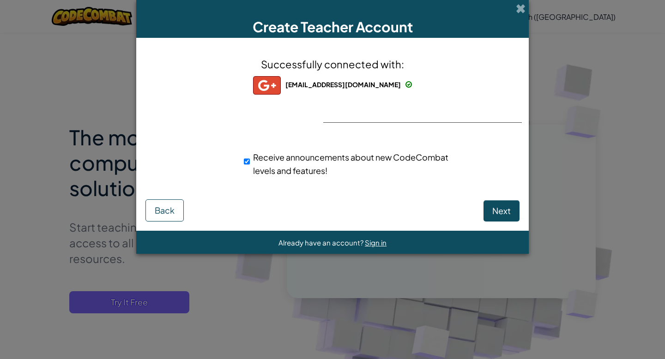
click at [381, 109] on div "Successfully connected with: [EMAIL_ADDRESS][DOMAIN_NAME] [EMAIL_ADDRESS][DOMAI…" at bounding box center [332, 123] width 369 height 152
click at [361, 111] on div "Successfully connected with: [EMAIL_ADDRESS][DOMAIN_NAME] [EMAIL_ADDRESS][DOMAI…" at bounding box center [332, 123] width 369 height 152
click at [367, 85] on span "[EMAIL_ADDRESS][DOMAIN_NAME]" at bounding box center [342, 84] width 115 height 8
click at [511, 218] on button "Next" at bounding box center [501, 210] width 36 height 21
select select
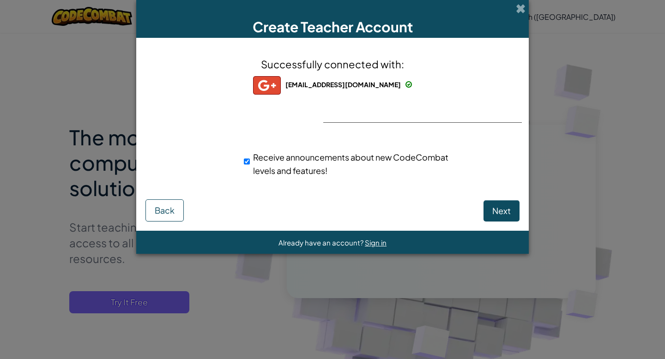
select select "[GEOGRAPHIC_DATA]"
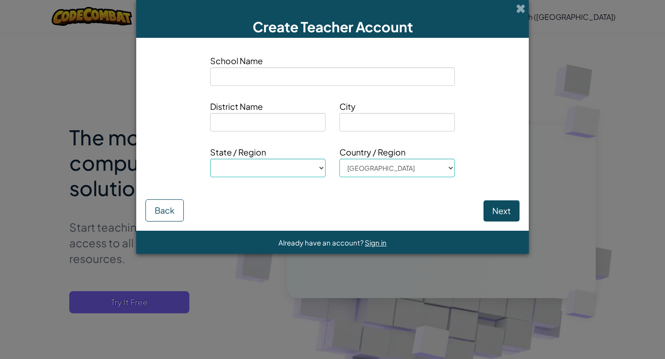
click at [290, 77] on input at bounding box center [332, 76] width 245 height 18
type input "D"
select select
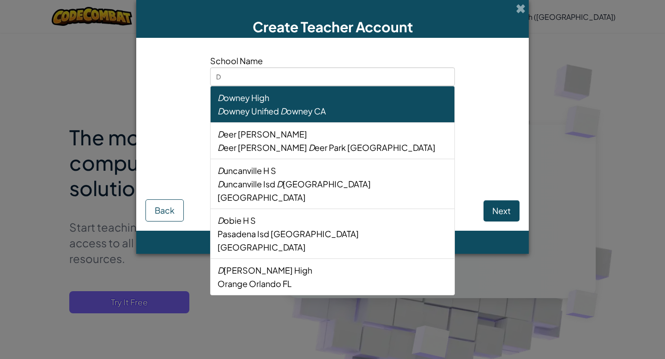
type input "Do"
select select
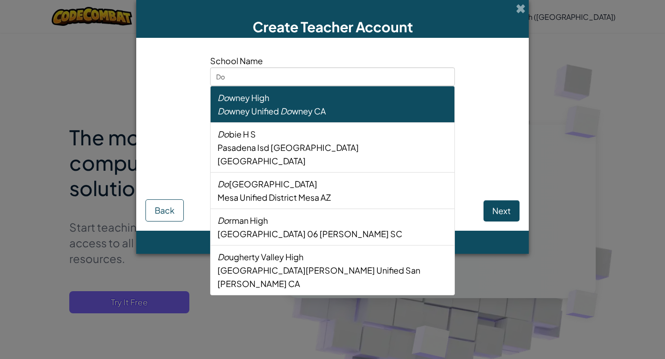
type input "Do"
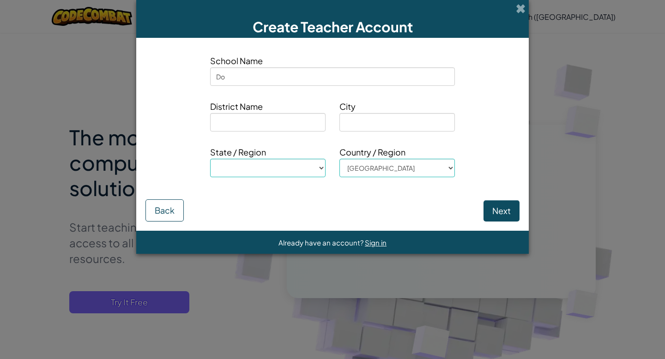
click at [163, 224] on div "School Name Do District Name City State / Region [GEOGRAPHIC_DATA], [US_STATE] …" at bounding box center [332, 134] width 393 height 193
click at [163, 212] on button "Back" at bounding box center [164, 210] width 38 height 22
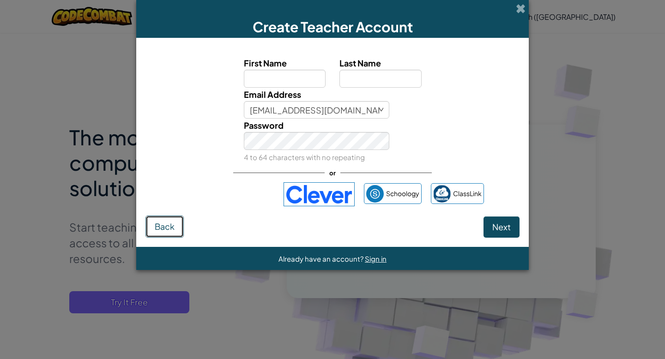
click at [163, 226] on span "Back" at bounding box center [165, 226] width 20 height 11
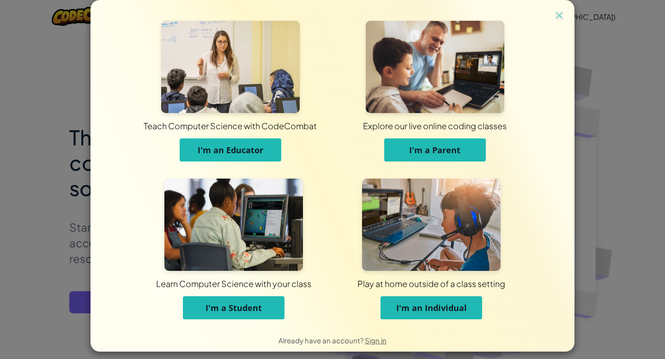
click at [428, 151] on span "I'm a Parent" at bounding box center [434, 150] width 51 height 11
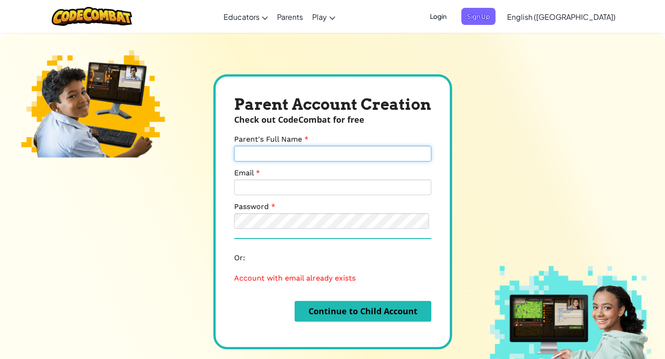
click at [249, 157] on input "Parent's Full Name" at bounding box center [332, 154] width 197 height 16
type input "Sincere Bessicks"
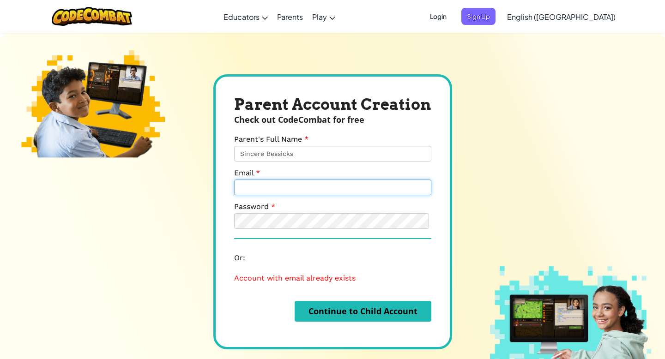
click at [298, 194] on input "Email" at bounding box center [332, 188] width 197 height 16
type input "[EMAIL_ADDRESS][DOMAIN_NAME]"
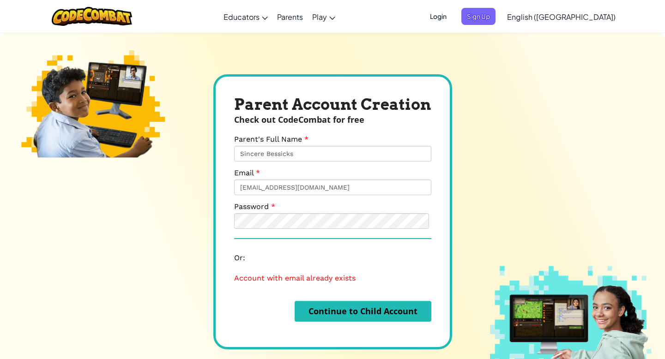
click at [305, 231] on form "Parent's Full Name Sincere [PERSON_NAME] Email [EMAIL_ADDRESS][DOMAIN_NAME] Pas…" at bounding box center [332, 228] width 197 height 187
click at [303, 229] on form "Parent's Full Name Sincere [PERSON_NAME] Email [EMAIL_ADDRESS][DOMAIN_NAME] Pas…" at bounding box center [332, 228] width 197 height 187
